Goal: Task Accomplishment & Management: Manage account settings

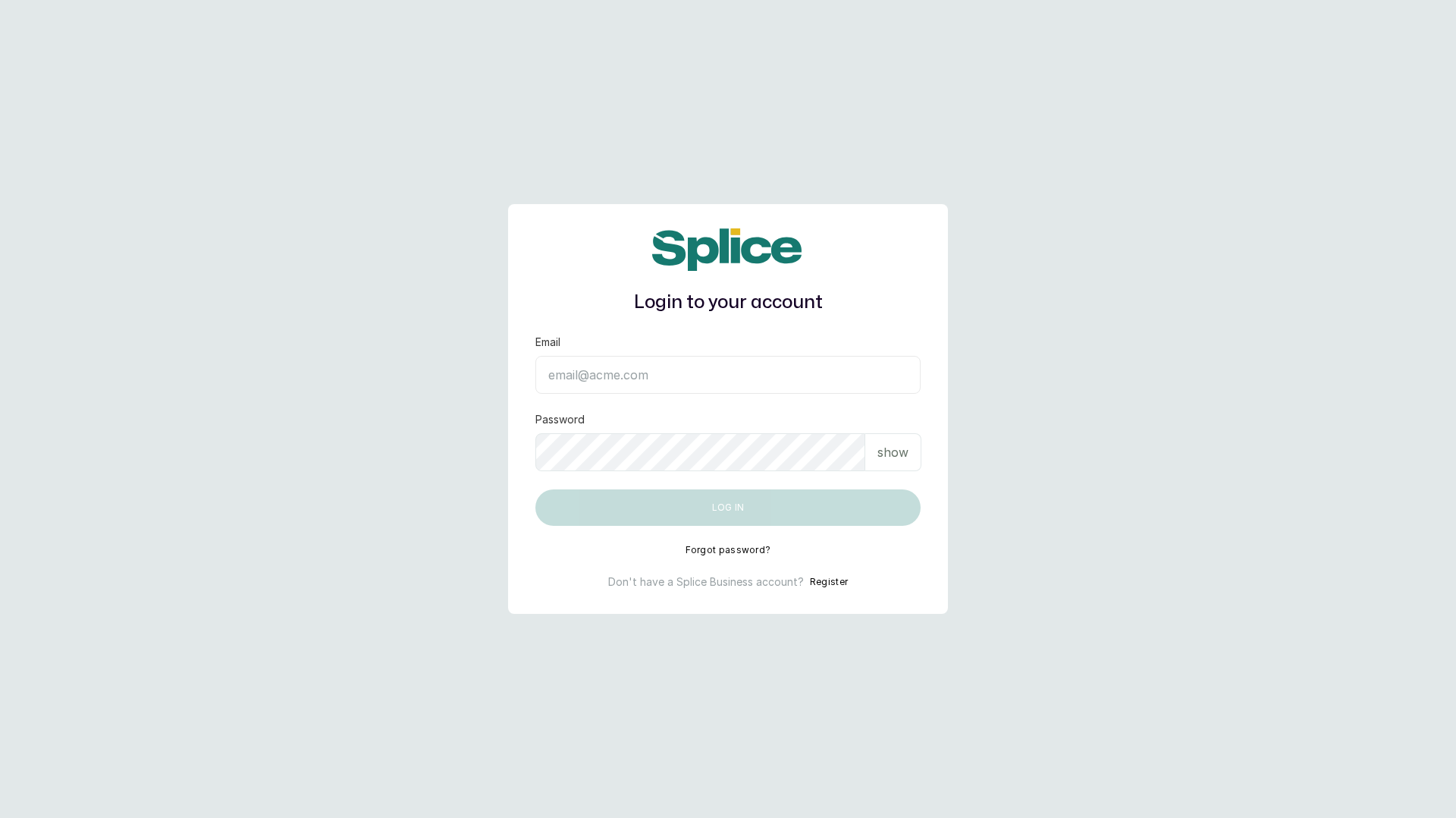
click at [724, 374] on input "Email" at bounding box center [728, 374] width 385 height 38
type input "layo@withsplice.com"
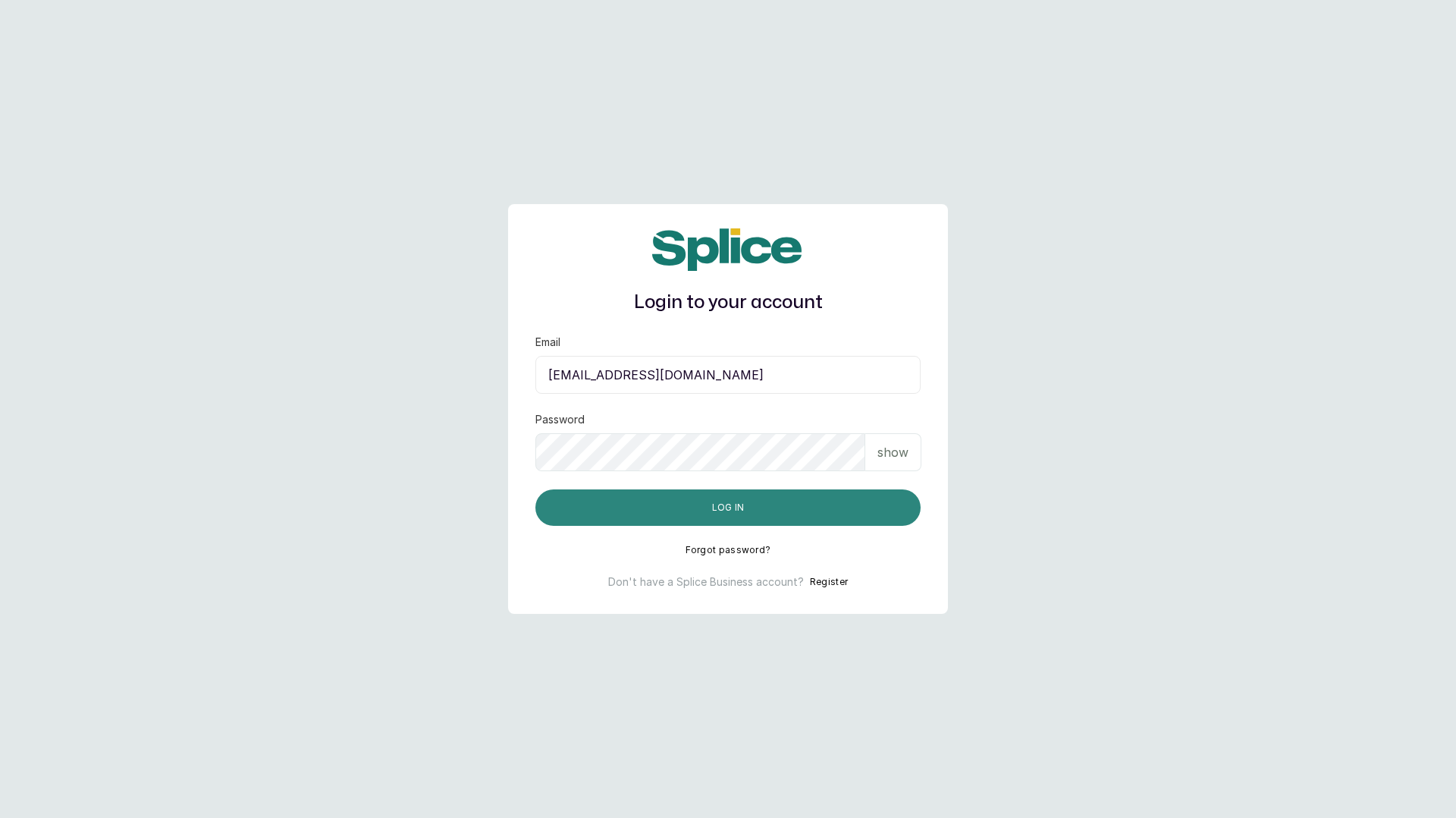
click at [678, 507] on button "Log in" at bounding box center [728, 507] width 385 height 36
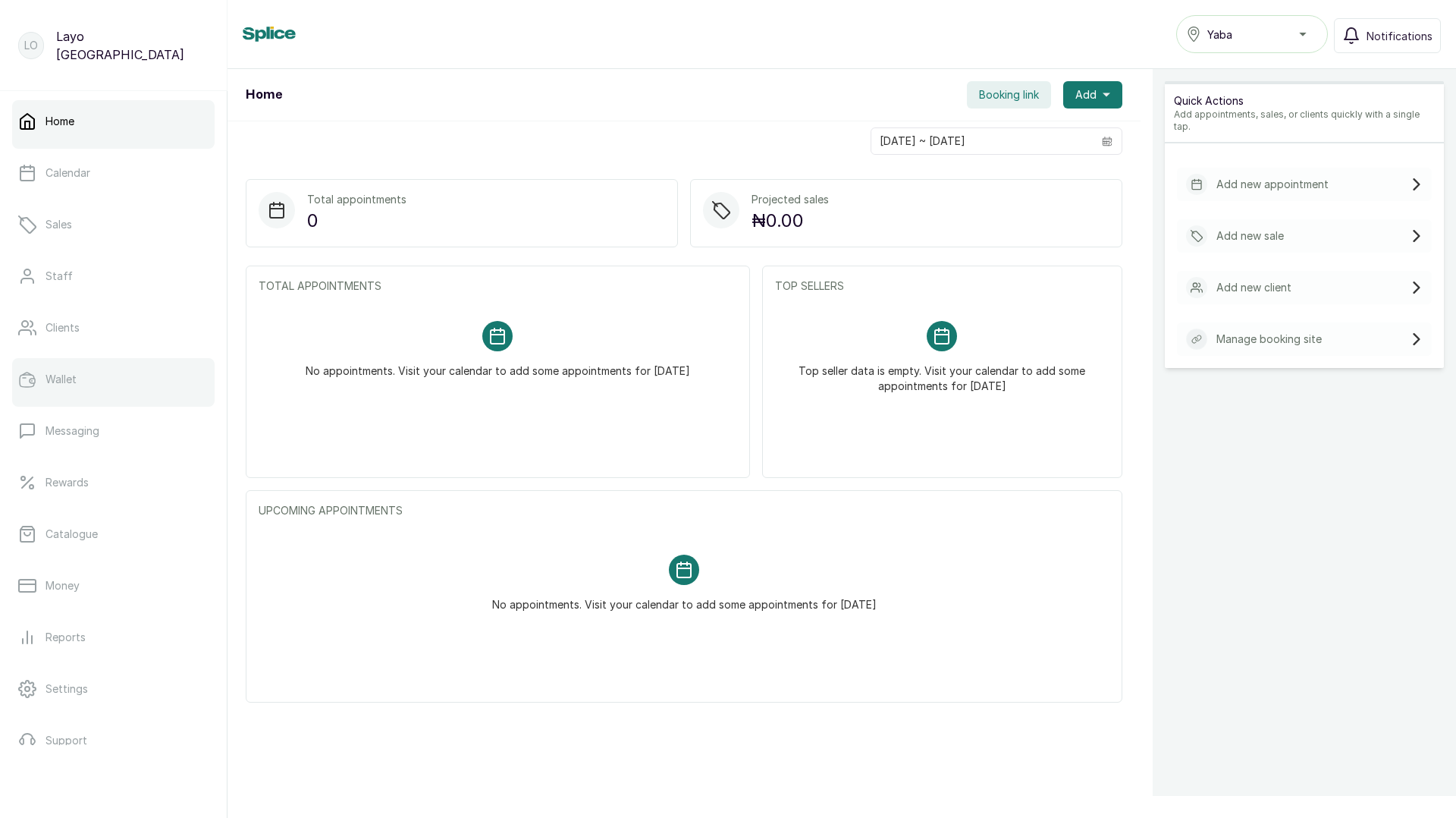
click at [65, 381] on p "Wallet" at bounding box center [61, 380] width 31 height 15
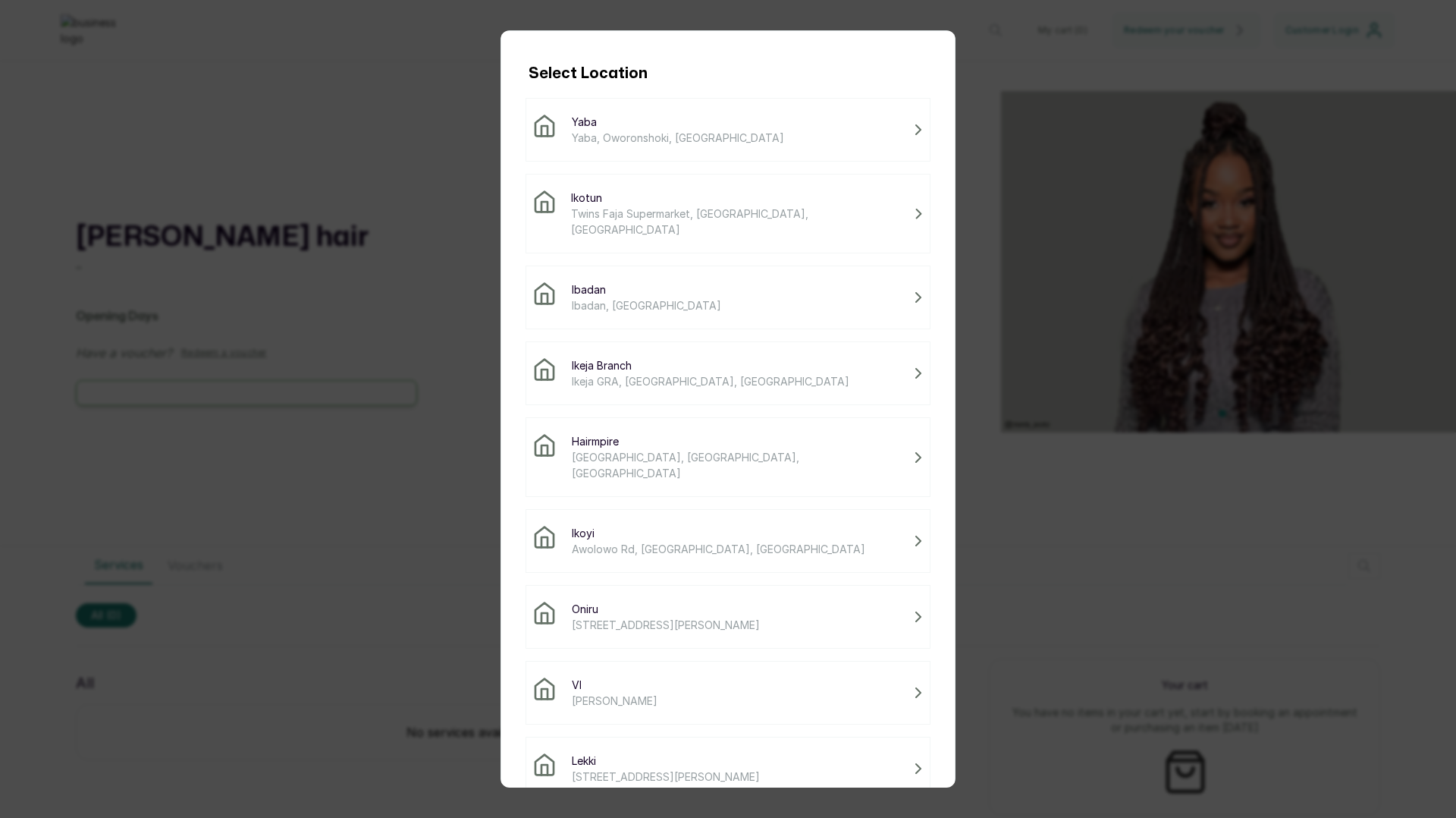
click at [640, 209] on span "Twins Faja Supermarket, [GEOGRAPHIC_DATA], [GEOGRAPHIC_DATA]" at bounding box center [739, 221] width 337 height 32
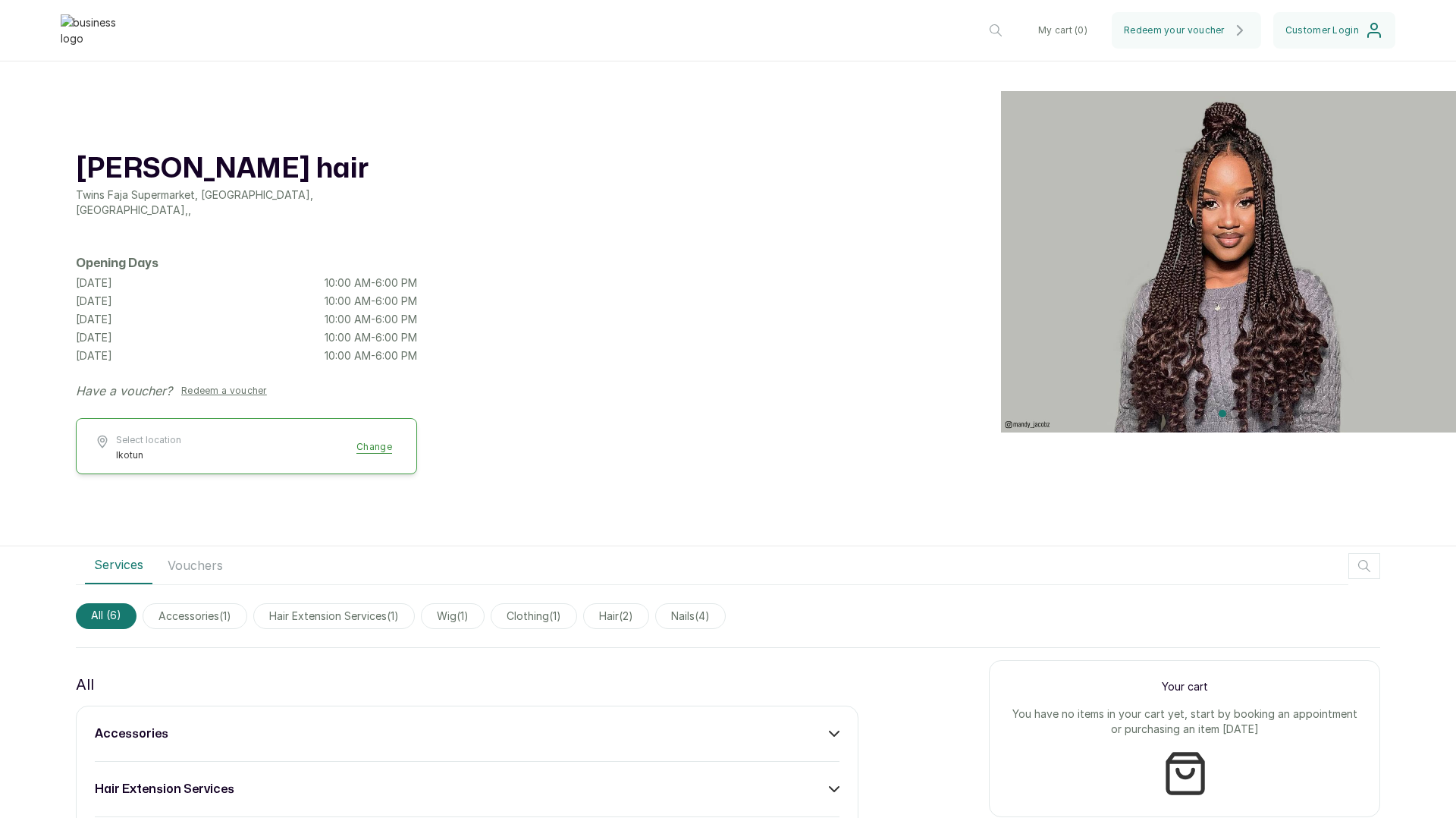
click at [183, 574] on button "Vouchers" at bounding box center [195, 565] width 74 height 38
